Goal: Transaction & Acquisition: Download file/media

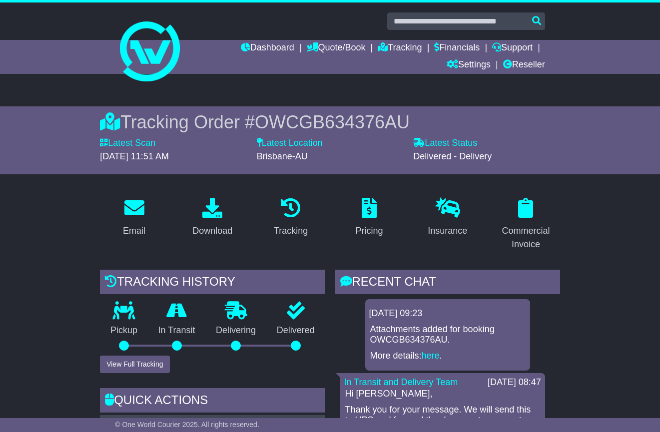
scroll to position [132, 0]
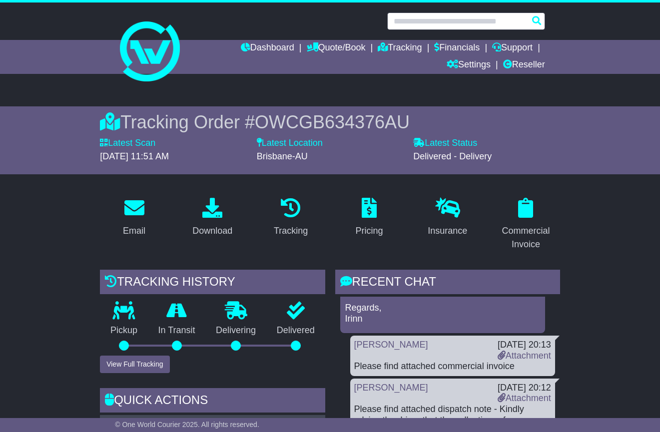
click at [396, 21] on input "text" at bounding box center [466, 20] width 158 height 17
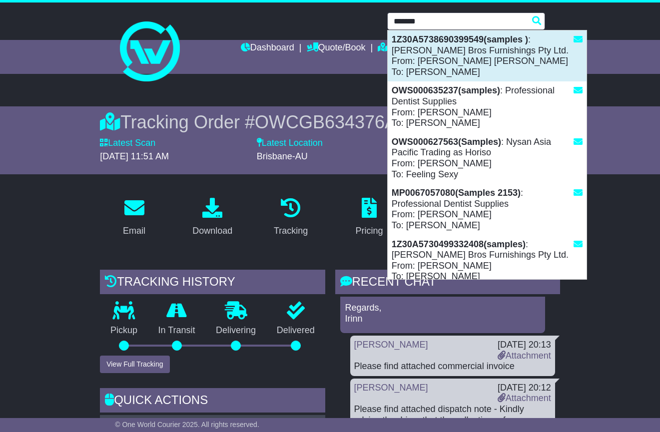
click at [446, 63] on div "1Z30A5738690399549(samples ) : [PERSON_NAME] Bros Furnishings Pty Ltd. From: [P…" at bounding box center [487, 55] width 199 height 51
type input "**********"
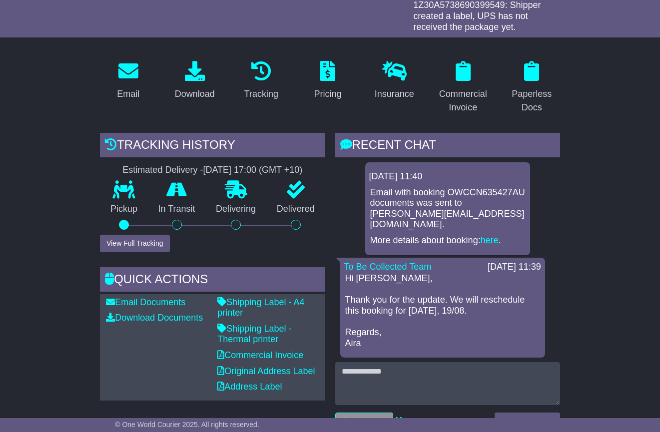
scroll to position [256, 0]
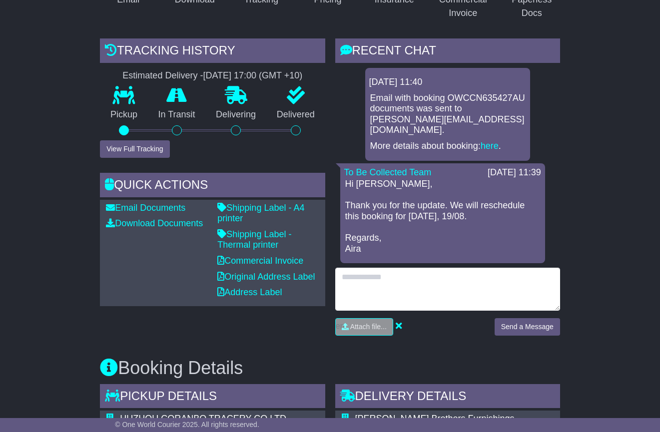
click at [375, 293] on textarea at bounding box center [447, 289] width 225 height 43
type textarea "*"
type textarea "**********"
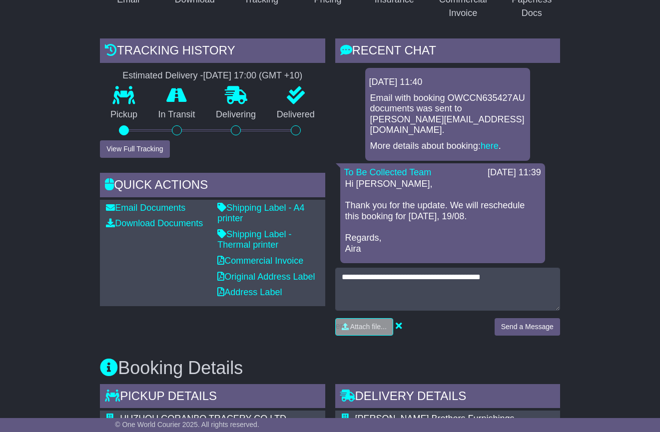
click at [544, 322] on button "Send a Message" at bounding box center [526, 326] width 65 height 17
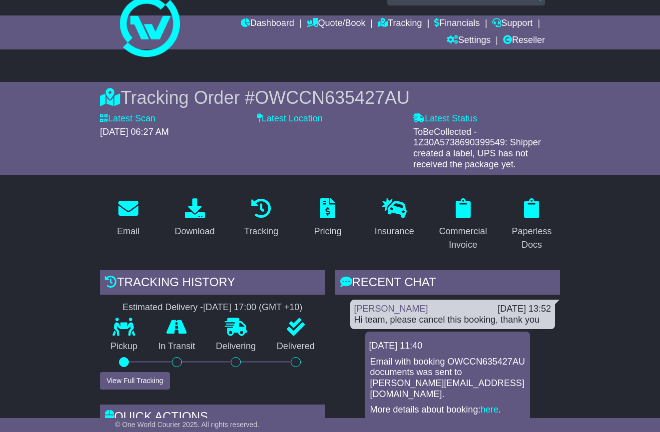
scroll to position [39, 0]
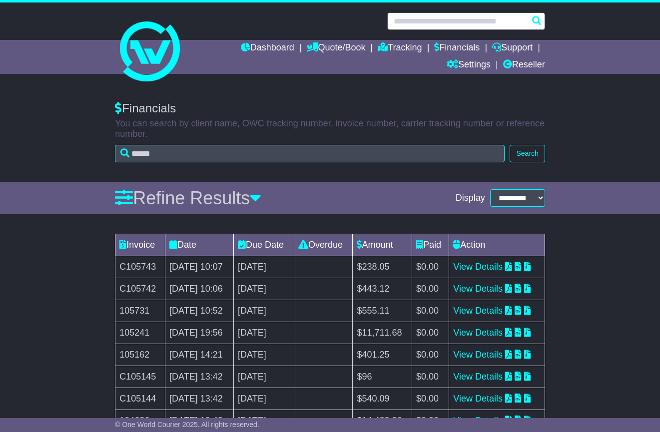
click at [458, 23] on input "text" at bounding box center [466, 20] width 158 height 17
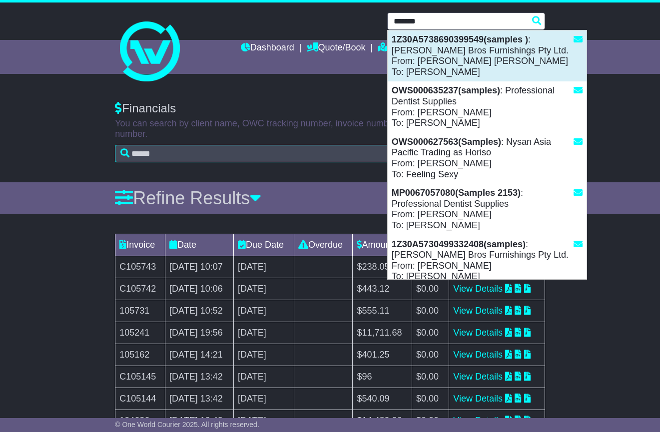
click at [517, 61] on div "1Z30A5738690399549(samples ) : [PERSON_NAME] Bros Furnishings Pty Ltd. From: [P…" at bounding box center [487, 55] width 199 height 51
type input "**********"
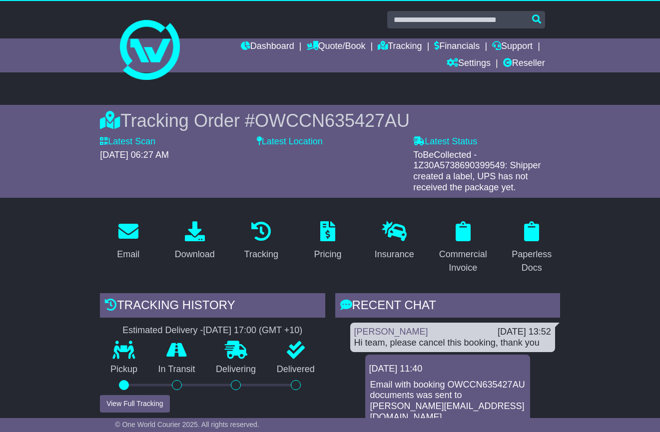
scroll to position [23, 0]
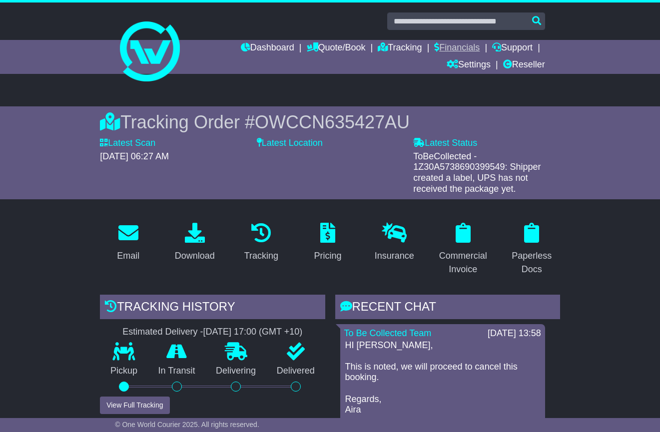
click at [451, 48] on link "Financials" at bounding box center [456, 48] width 45 height 17
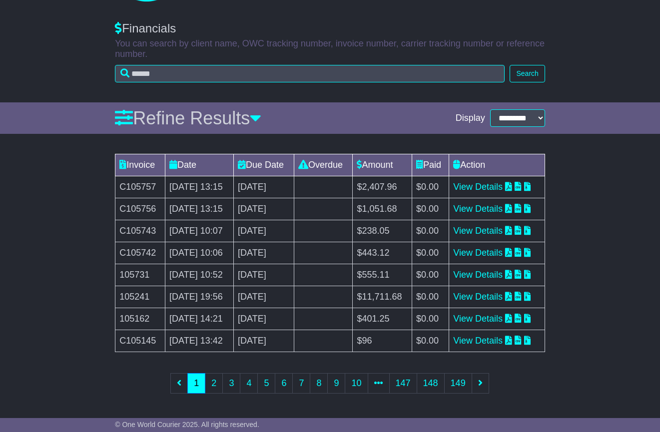
scroll to position [190, 0]
click at [138, 242] on td "C105742" at bounding box center [140, 253] width 50 height 22
copy td "C105742"
click at [141, 220] on td "C105743" at bounding box center [140, 231] width 50 height 22
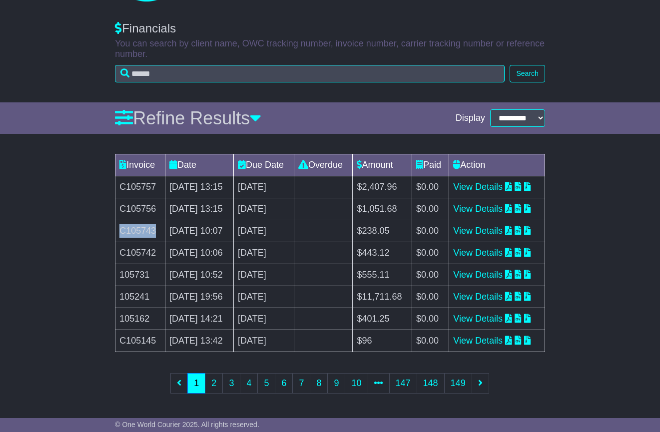
click at [141, 220] on td "C105743" at bounding box center [140, 231] width 50 height 22
copy td "C105743"
click at [494, 204] on link "View Details" at bounding box center [477, 209] width 49 height 10
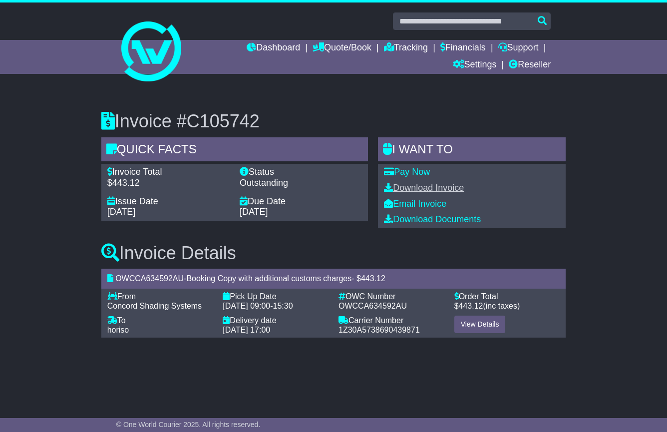
click at [443, 187] on link "Download Invoice" at bounding box center [424, 188] width 80 height 10
click at [222, 121] on h3 "Invoice #C105742" at bounding box center [333, 121] width 465 height 20
copy h3 "C105742"
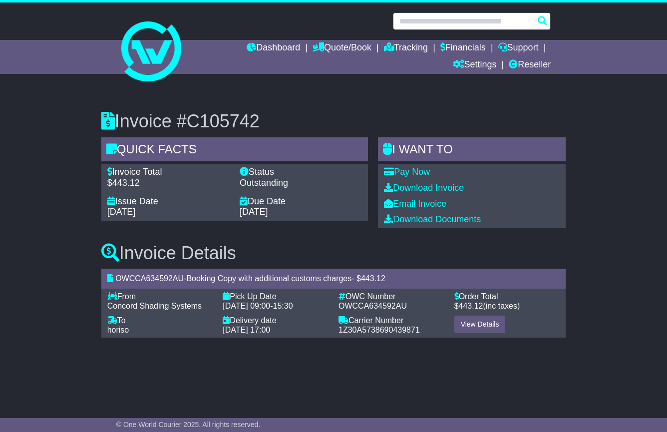
click at [409, 21] on input "text" at bounding box center [472, 20] width 158 height 17
paste input "*******"
type input "*******"
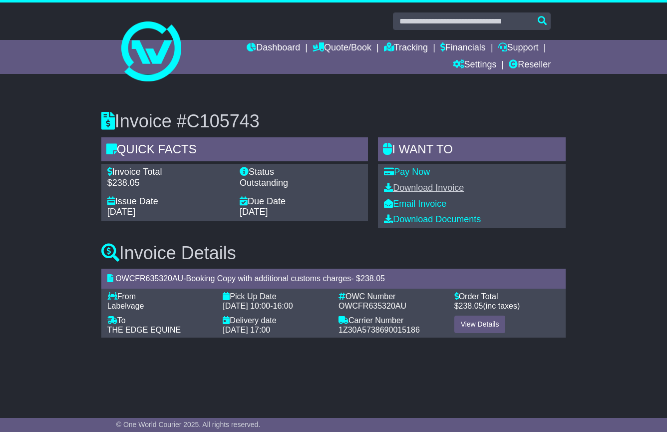
click at [419, 187] on link "Download Invoice" at bounding box center [424, 188] width 80 height 10
click at [449, 188] on link "Download Invoice" at bounding box center [424, 188] width 80 height 10
